Goal: Task Accomplishment & Management: Use online tool/utility

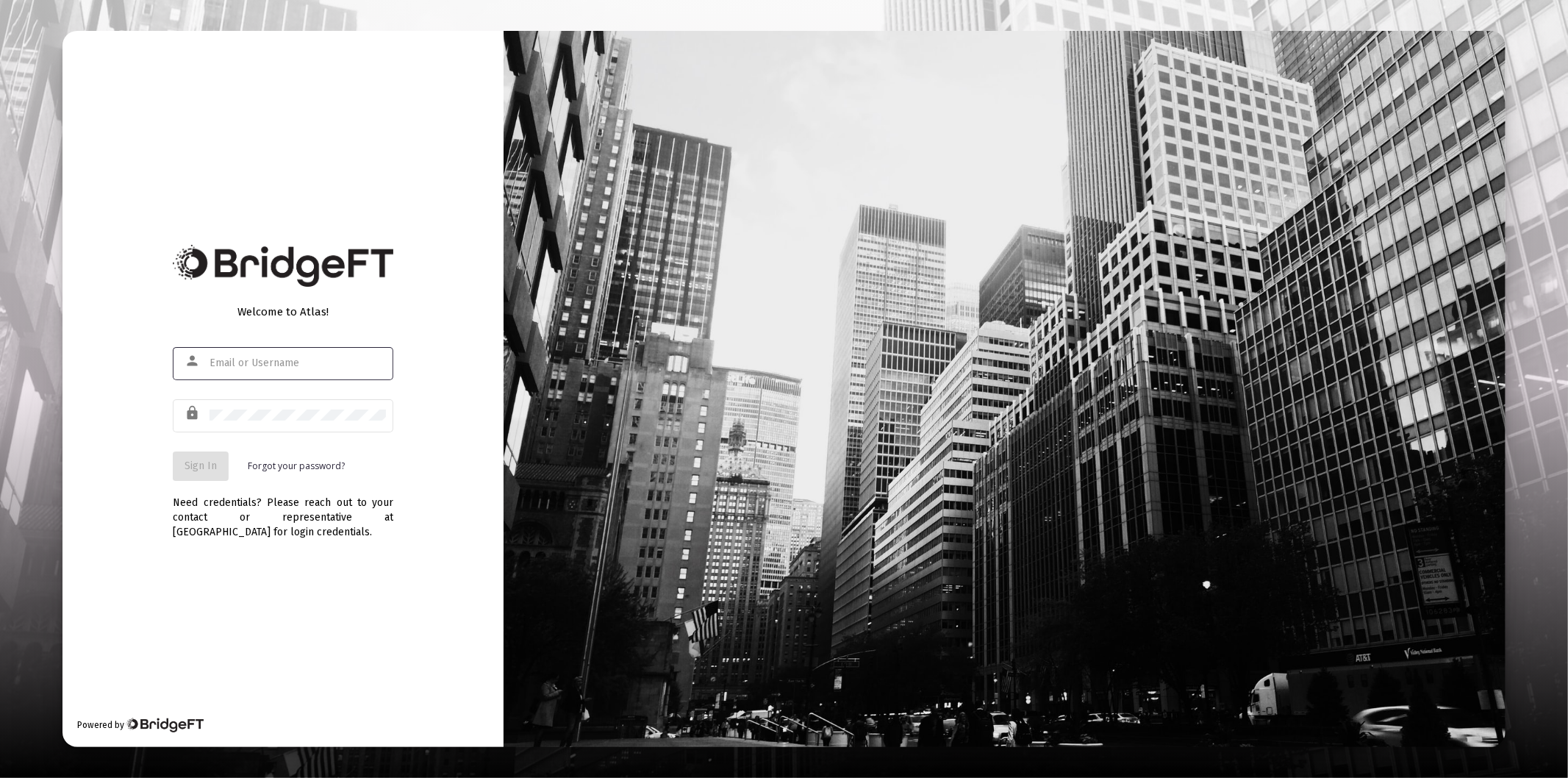
click at [260, 365] on input "text" at bounding box center [298, 363] width 176 height 12
type input "[PERSON_NAME][EMAIL_ADDRESS][DOMAIN_NAME]"
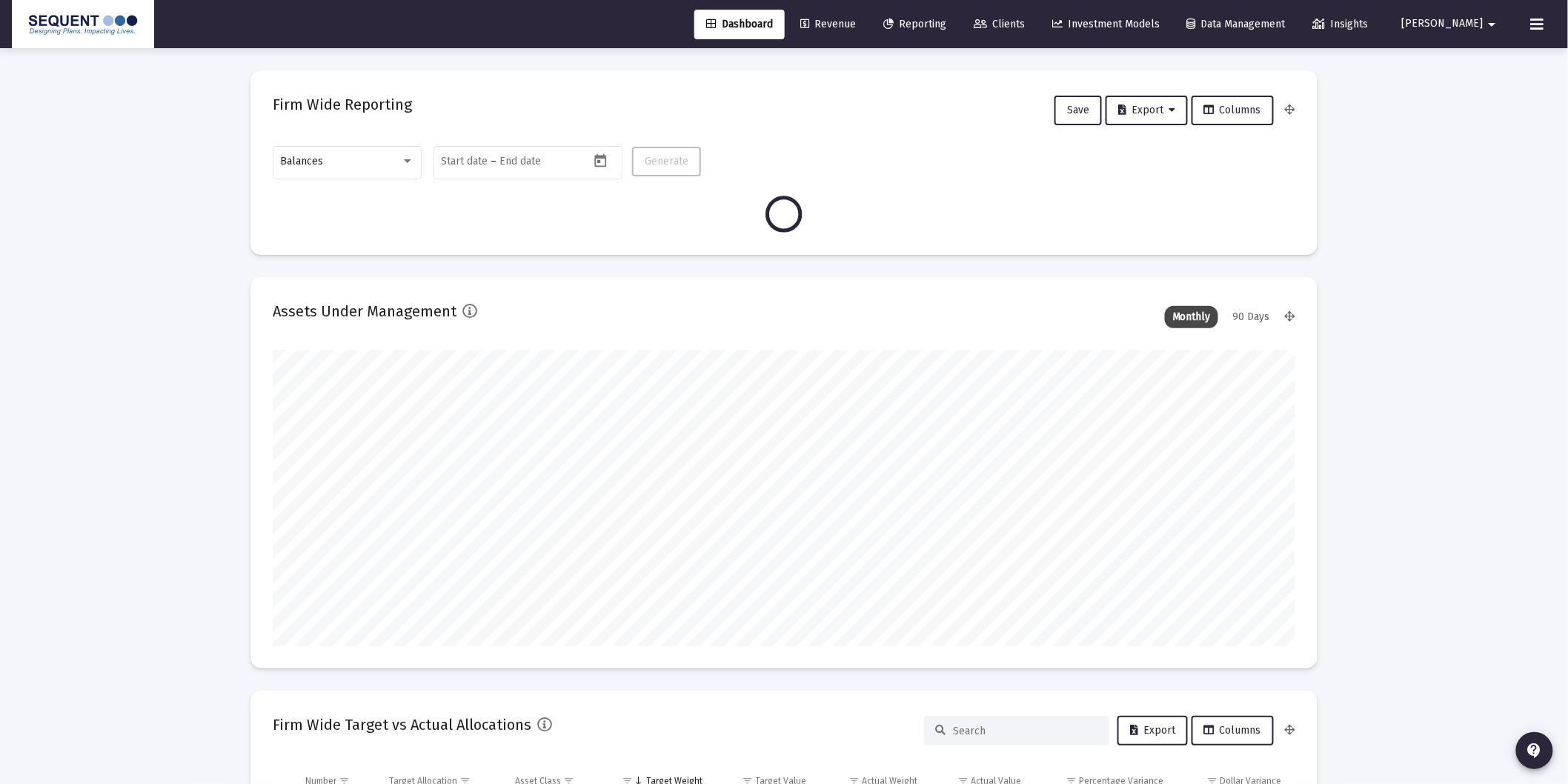
scroll to position [296, 549]
drag, startPoint x: 410, startPoint y: 218, endPoint x: 342, endPoint y: 183, distance: 76.5
click at [410, 218] on div at bounding box center [784, 213] width 1023 height 37
click at [351, 162] on div "Balances" at bounding box center [341, 162] width 120 height 12
click at [196, 137] on div at bounding box center [784, 392] width 1568 height 784
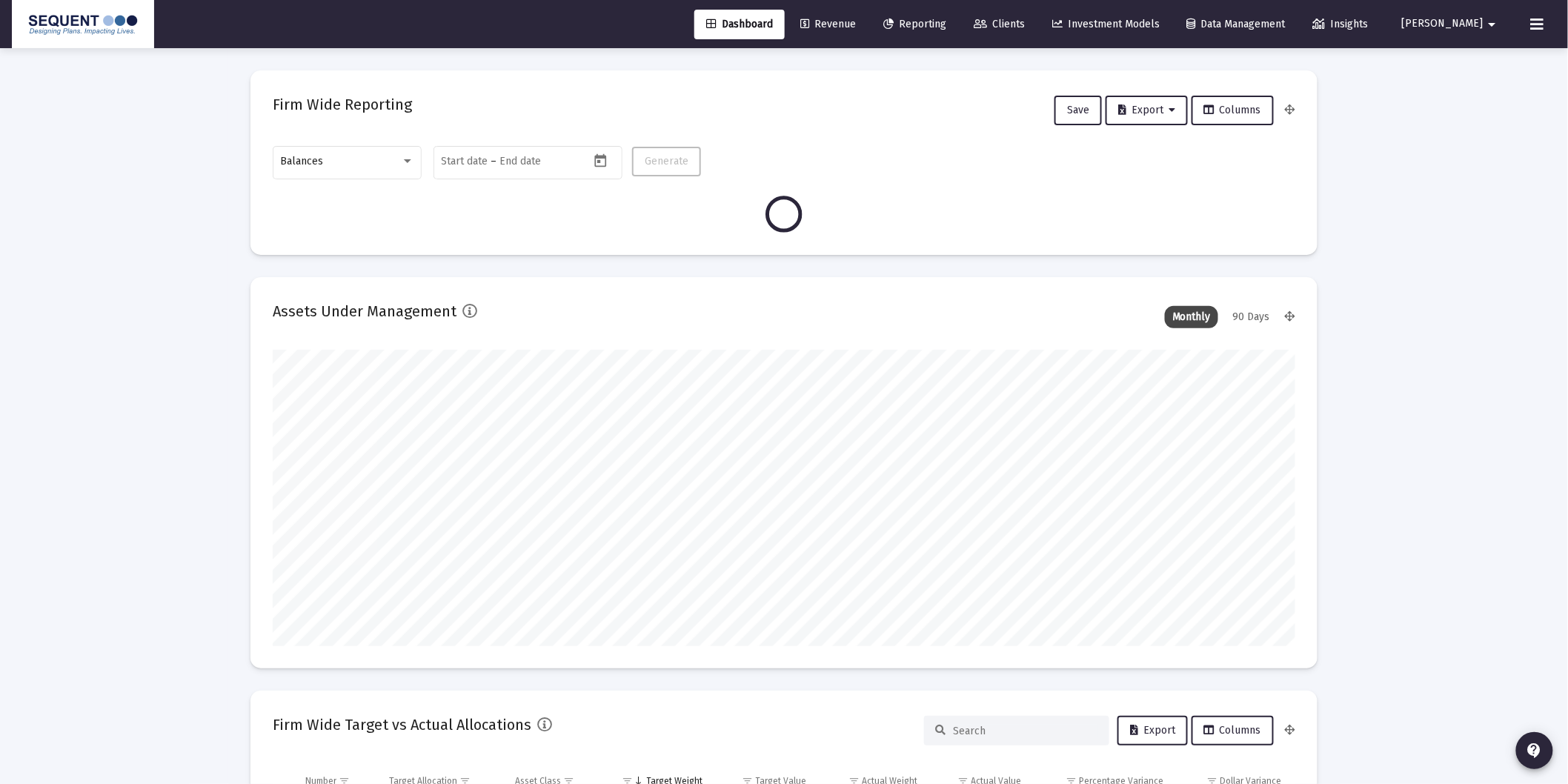
type input "[DATE]"
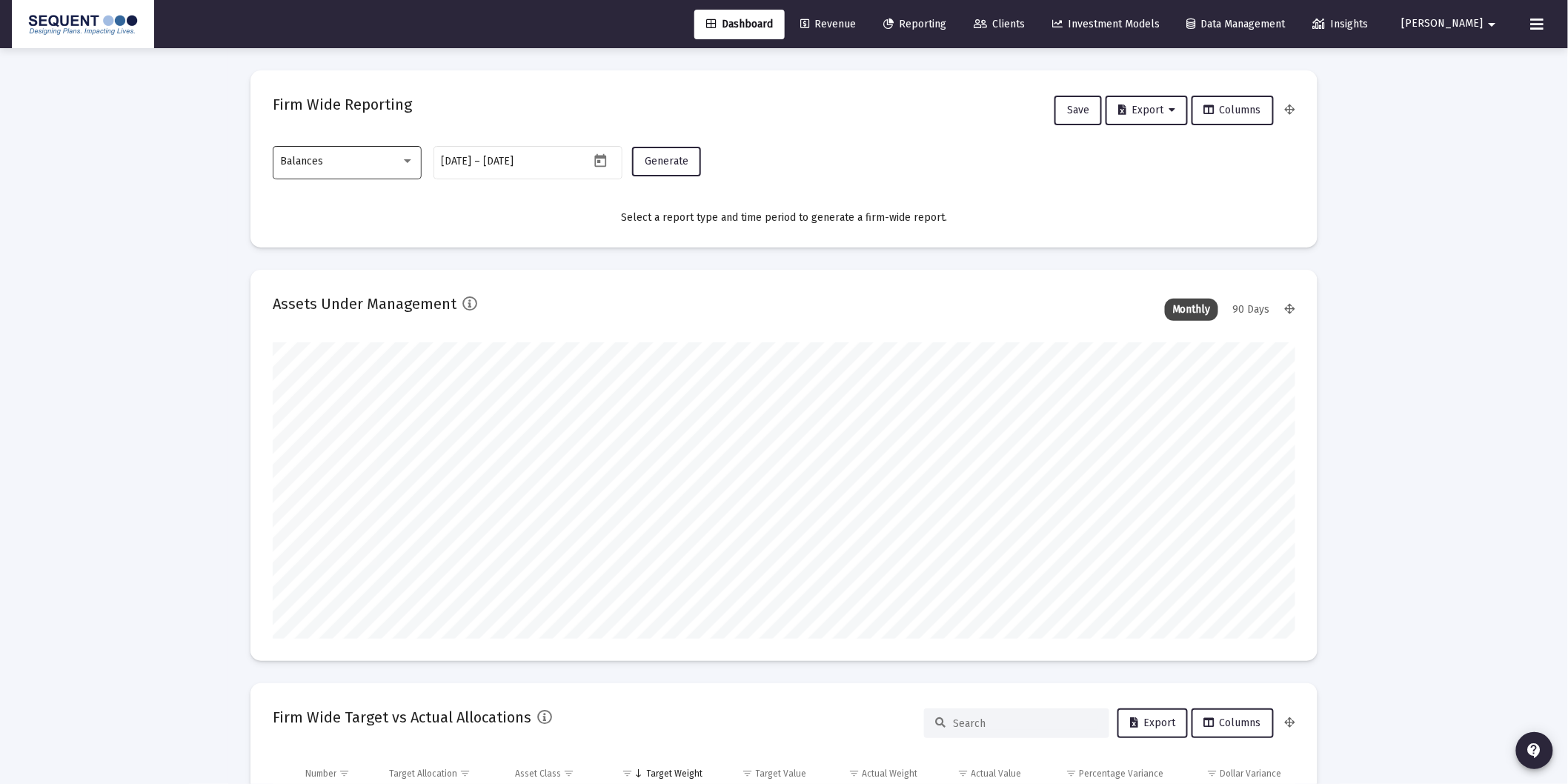
scroll to position [296, 477]
click at [380, 162] on div "Balances" at bounding box center [341, 162] width 120 height 12
click at [343, 57] on span "Transactions" at bounding box center [348, 68] width 134 height 31
click at [669, 161] on span "Generate" at bounding box center [667, 161] width 44 height 13
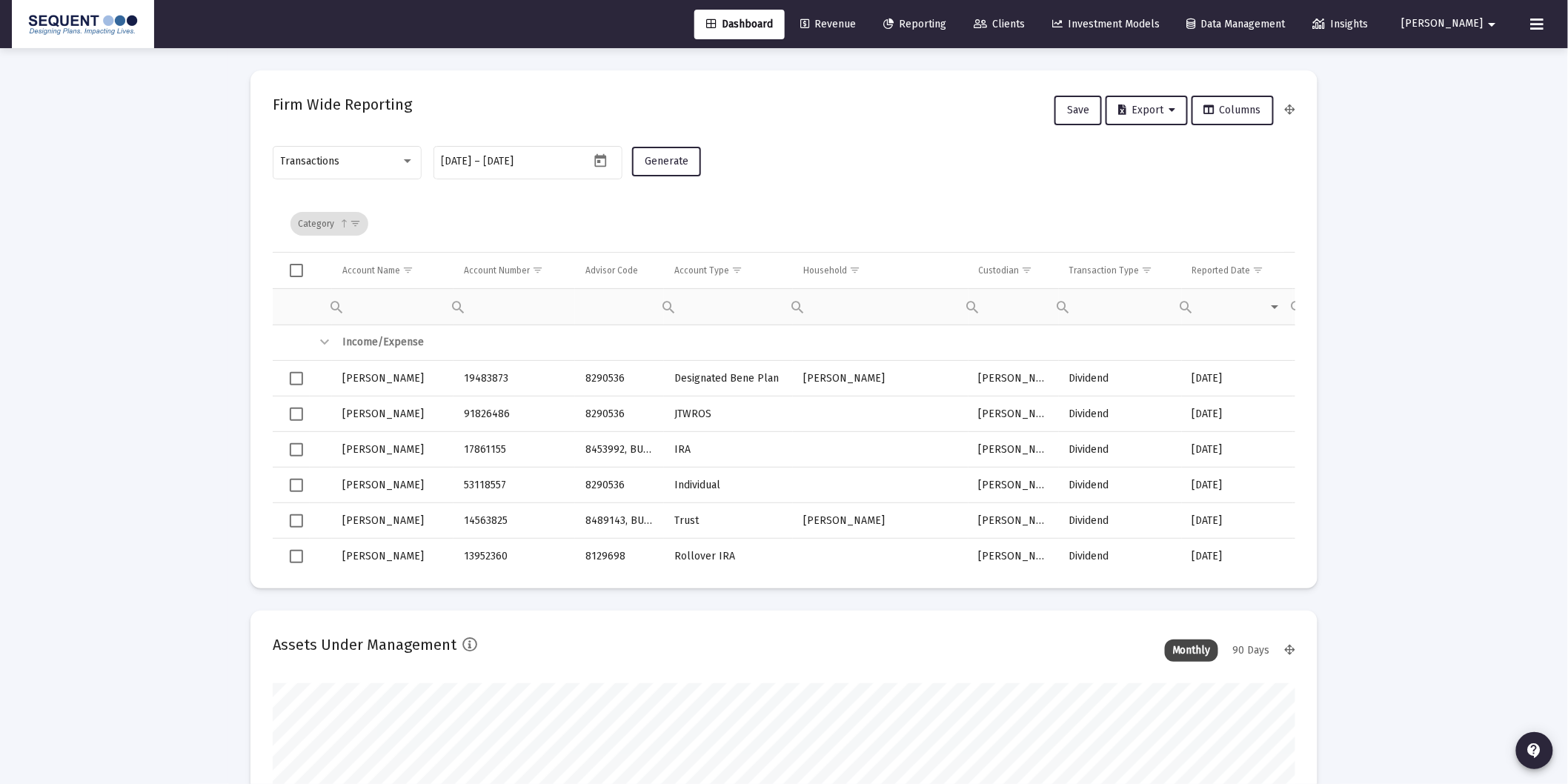
drag, startPoint x: 1141, startPoint y: 268, endPoint x: 1161, endPoint y: 304, distance: 41.2
click at [1142, 268] on span "Show filter options for column 'Transaction Type'" at bounding box center [1146, 269] width 11 height 11
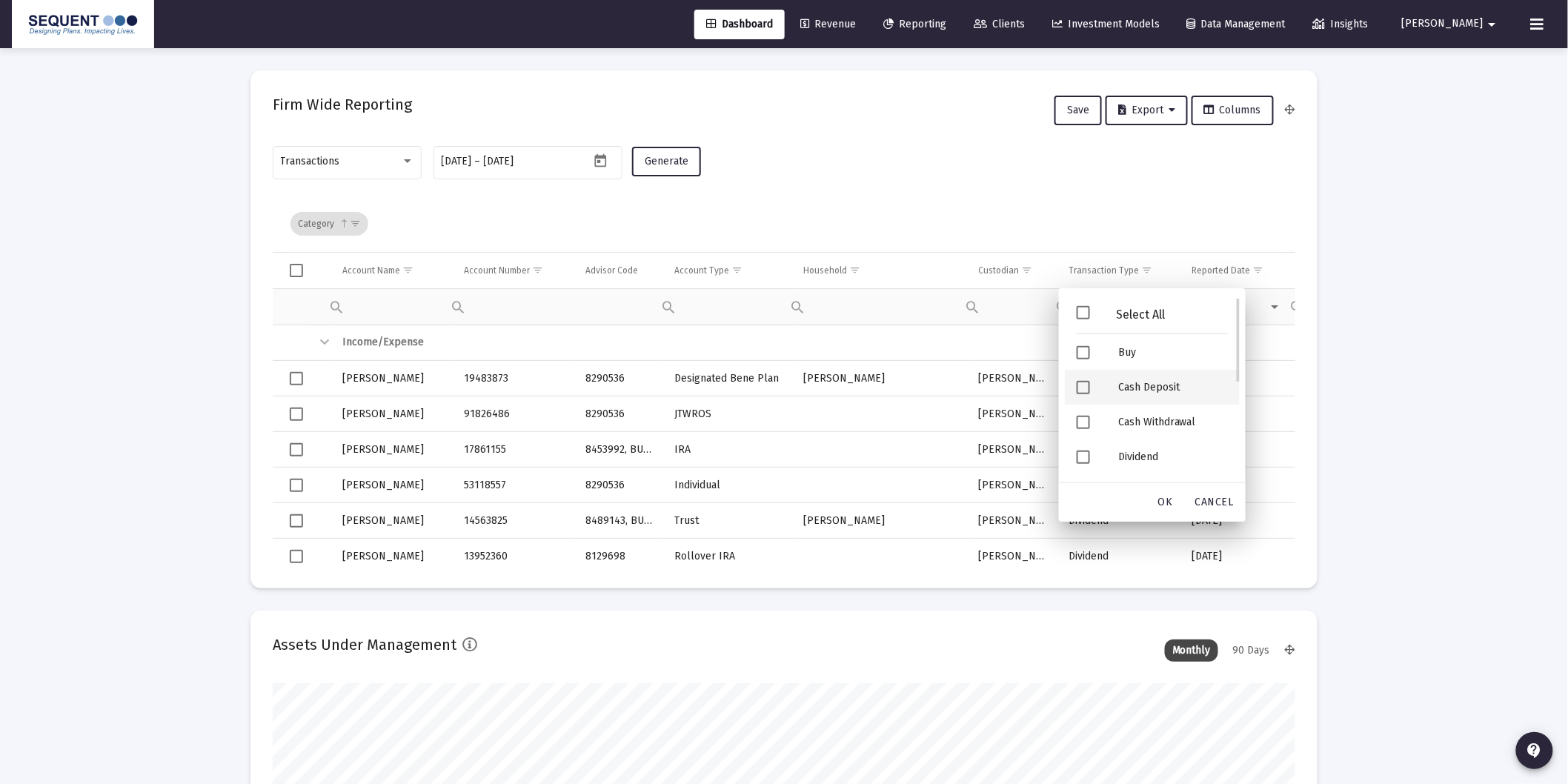
click at [1150, 393] on div "Cash Deposit" at bounding box center [1173, 387] width 134 height 35
click at [1149, 417] on div "Security Deposit" at bounding box center [1173, 425] width 134 height 35
click at [1175, 510] on div "OK" at bounding box center [1165, 503] width 48 height 27
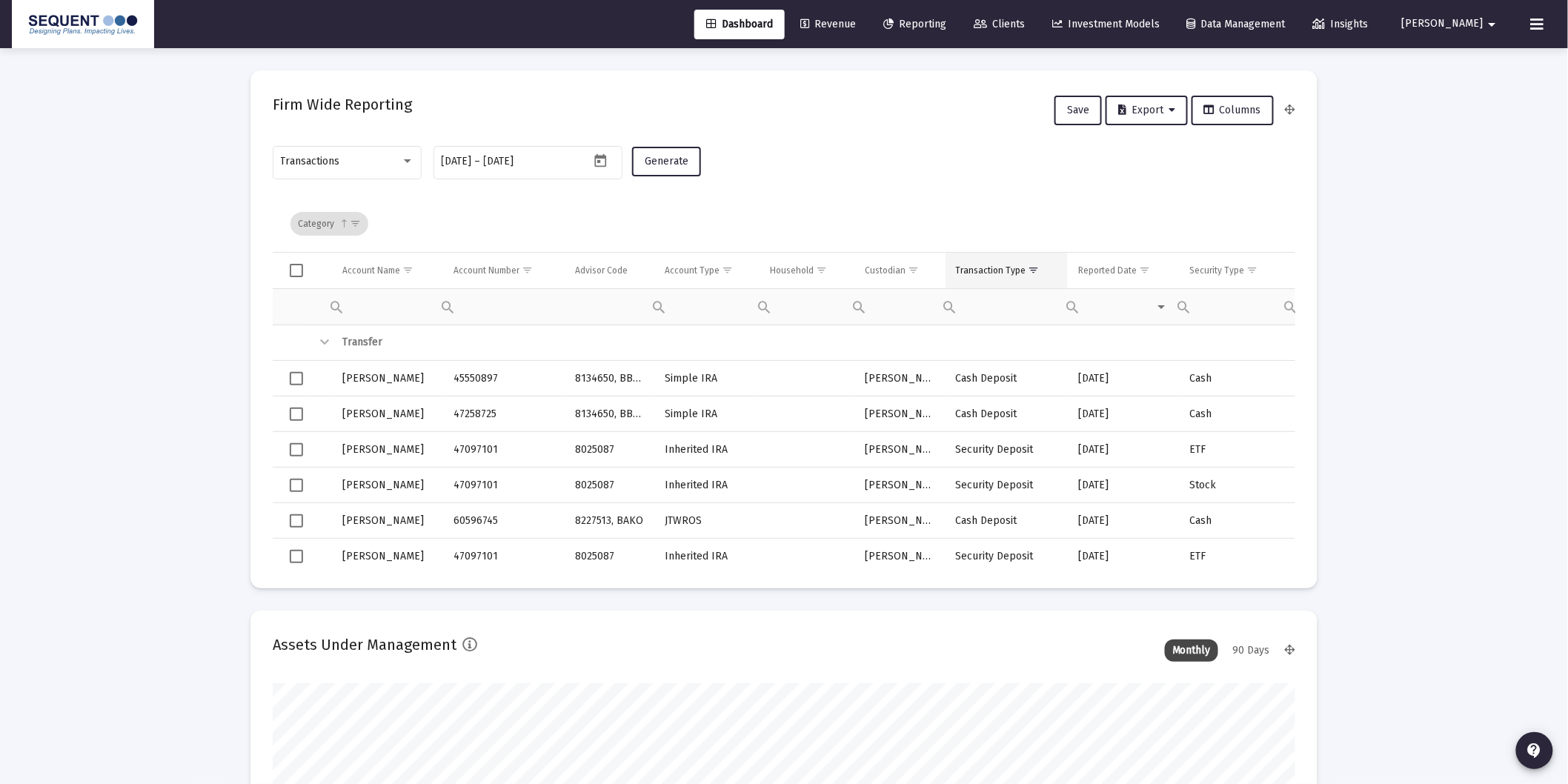
click at [979, 268] on div "Transaction Type" at bounding box center [991, 270] width 71 height 12
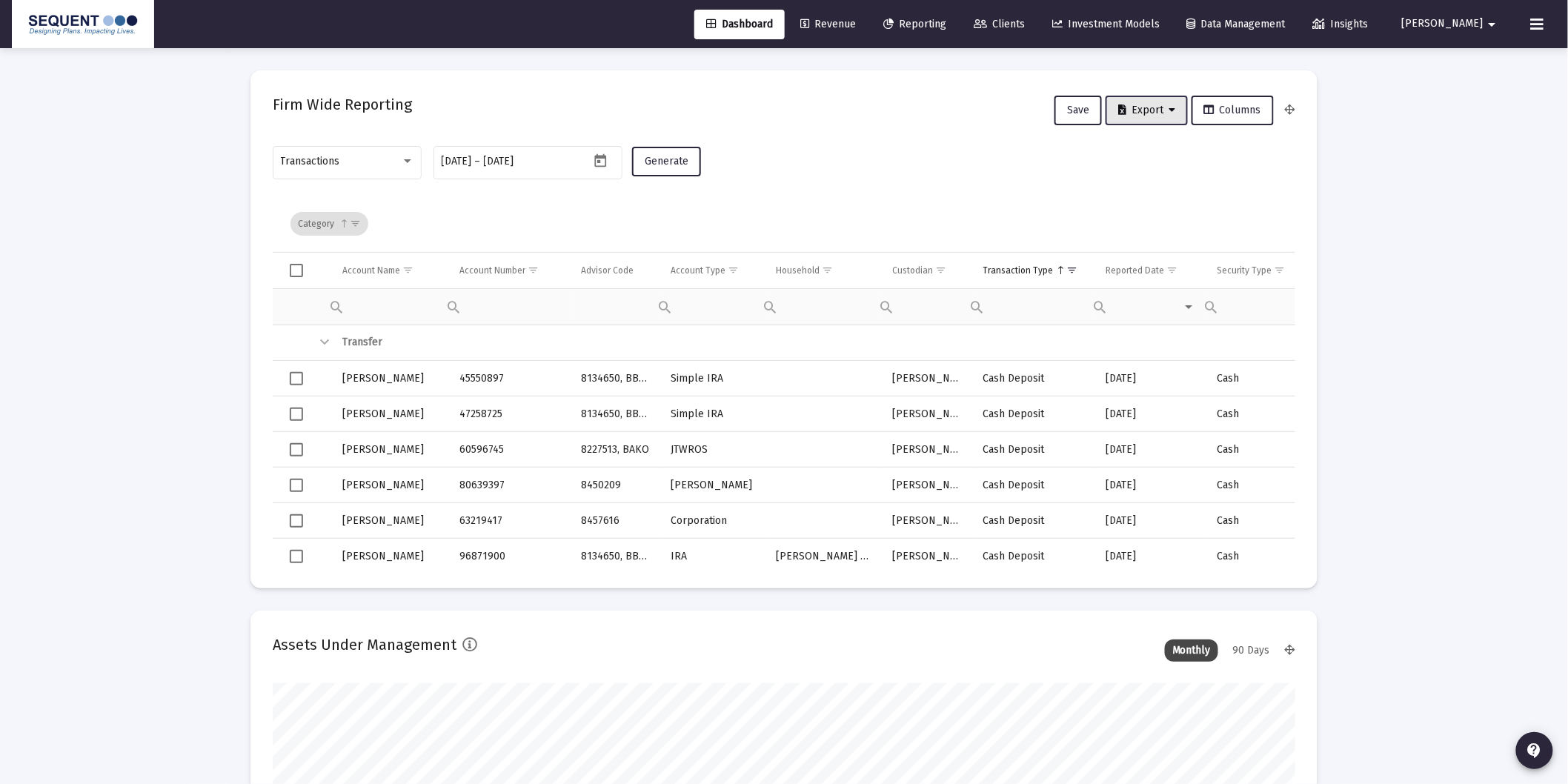
click at [1135, 97] on button "Export" at bounding box center [1146, 111] width 82 height 30
click at [1158, 149] on button "Export All Rows" at bounding box center [1153, 149] width 101 height 36
